Goal: Find contact information: Find contact information

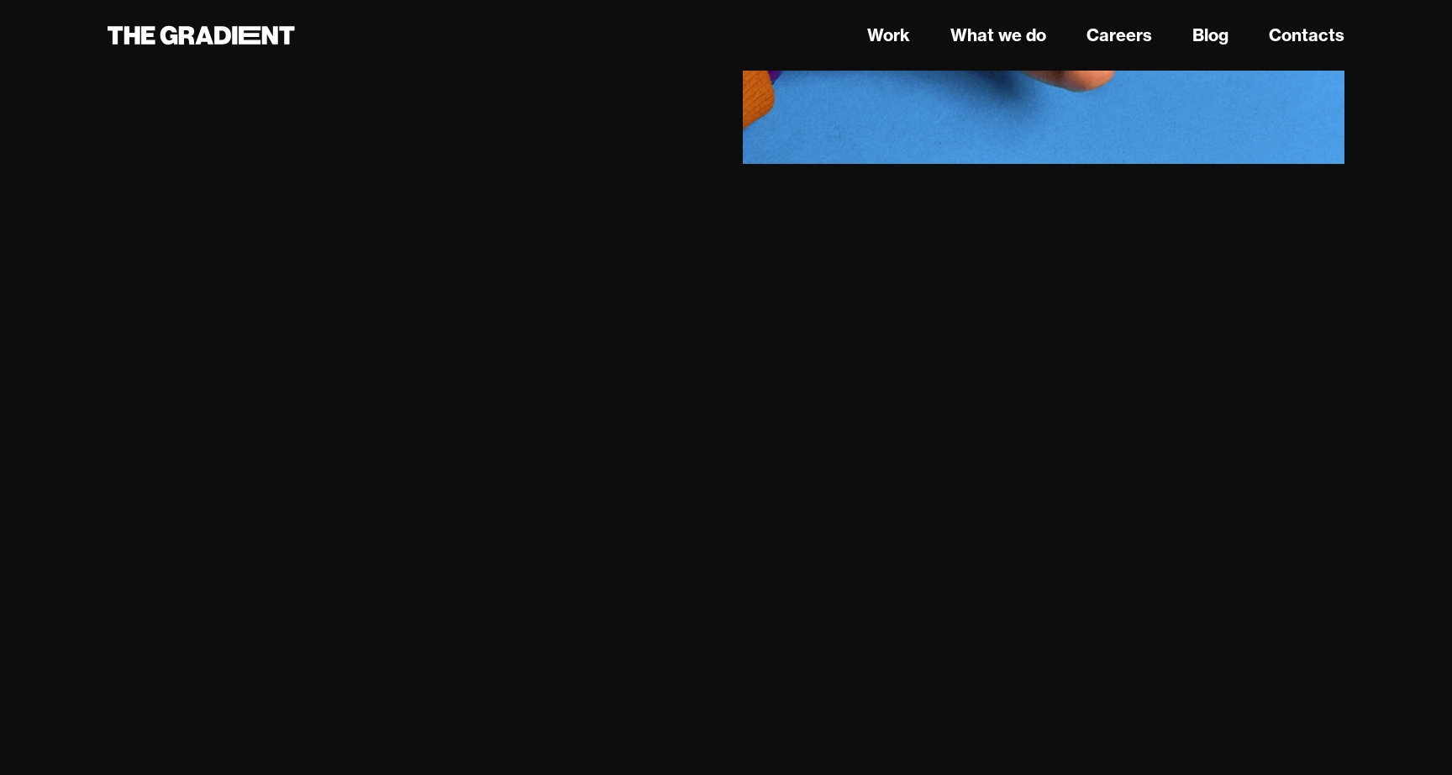
scroll to position [12317, 0]
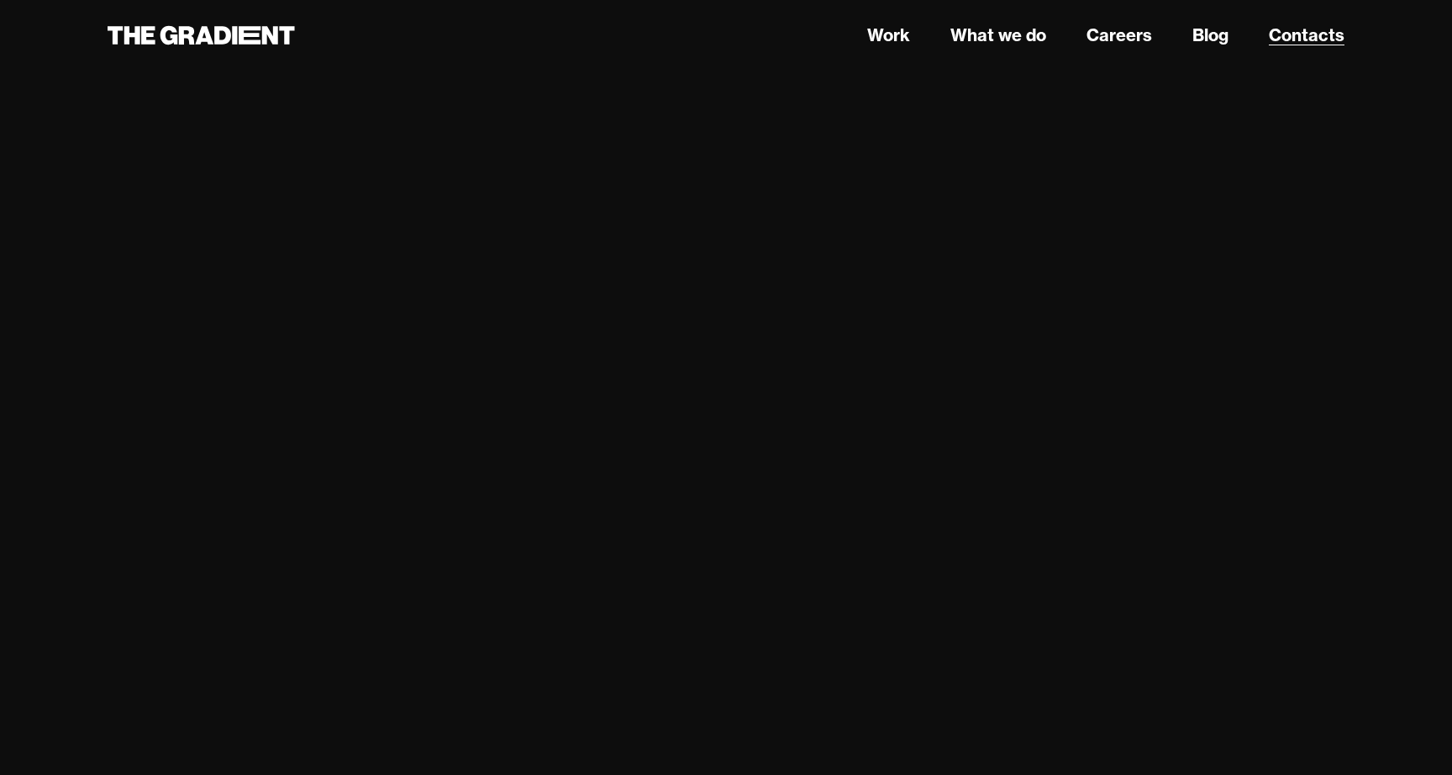
click at [1291, 33] on link "Contacts" at bounding box center [1307, 35] width 76 height 25
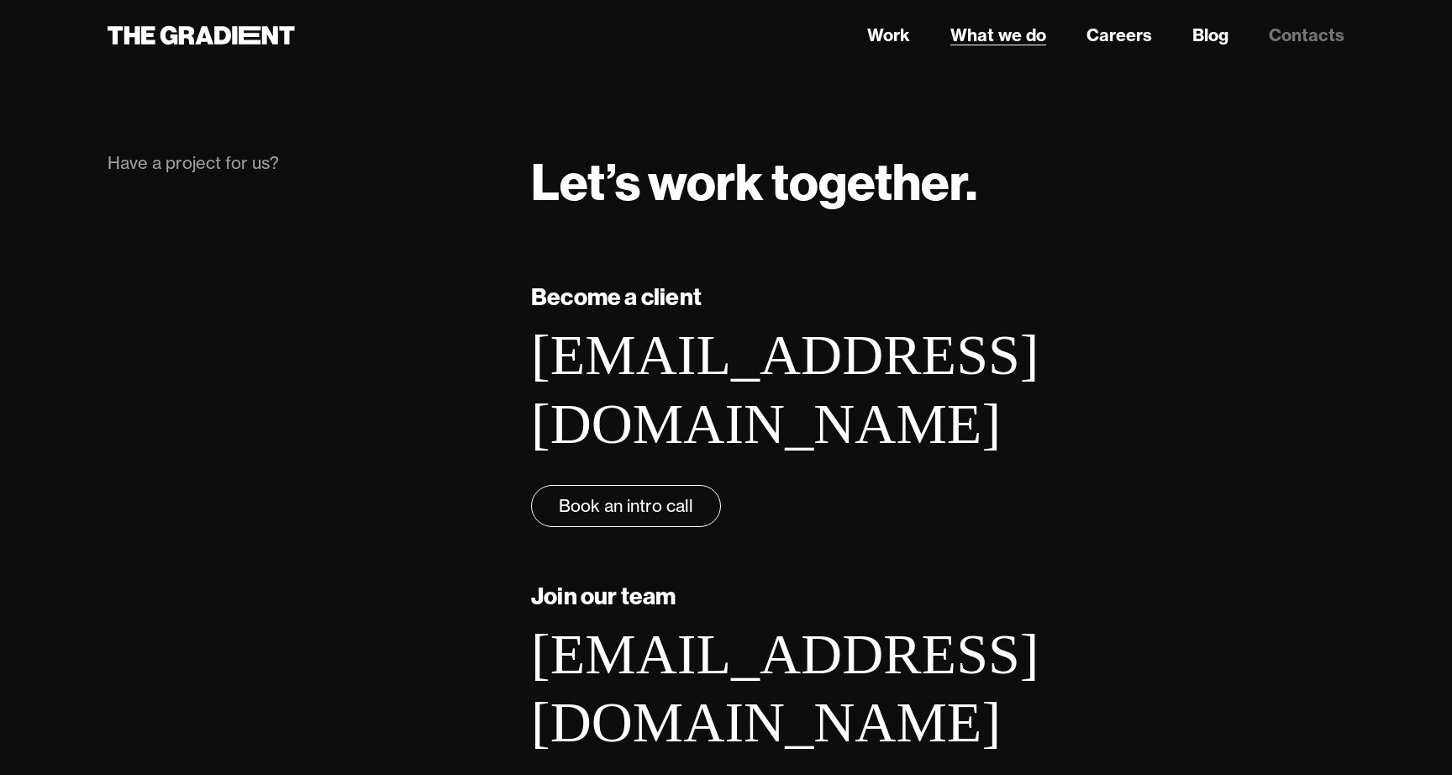
click at [1023, 33] on link "What we do" at bounding box center [999, 35] width 96 height 25
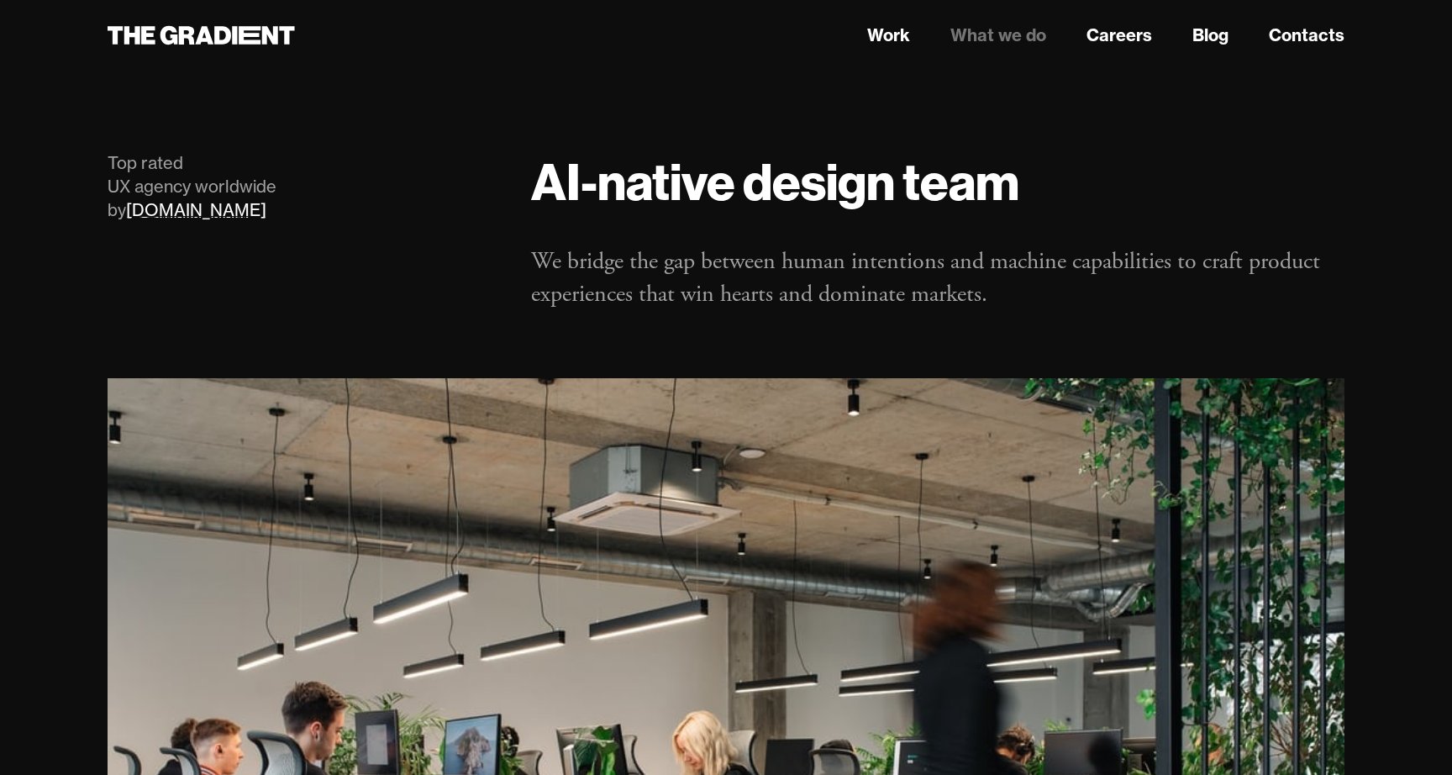
click at [185, 213] on link "Clutch.co" at bounding box center [196, 209] width 140 height 21
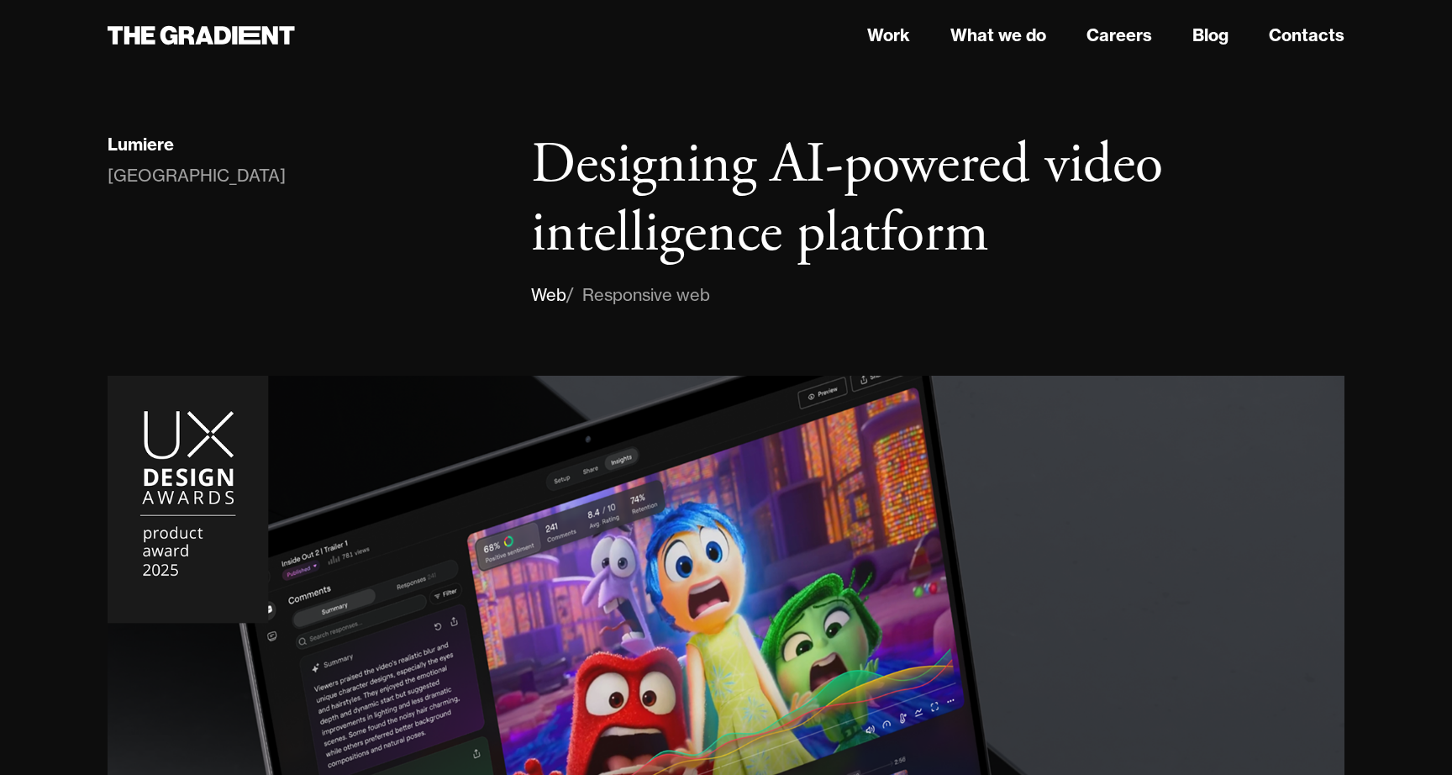
scroll to position [900, 0]
